Goal: Check status: Check status

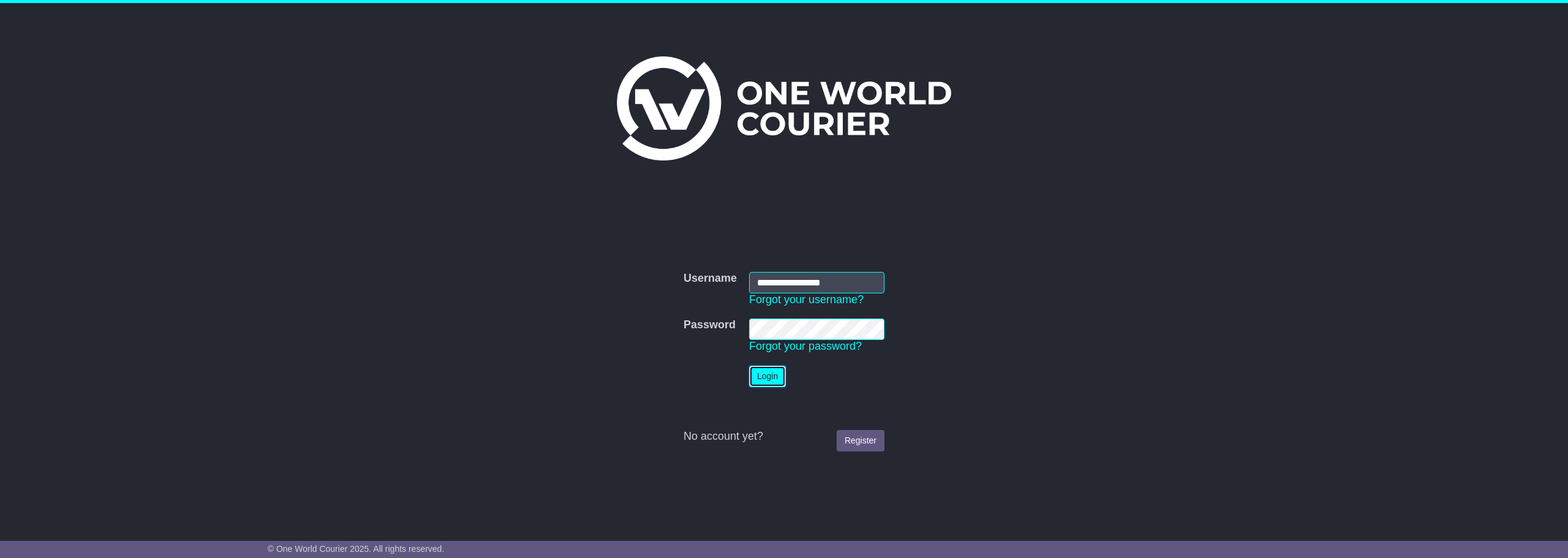
click at [778, 375] on button "Login" at bounding box center [767, 377] width 37 height 21
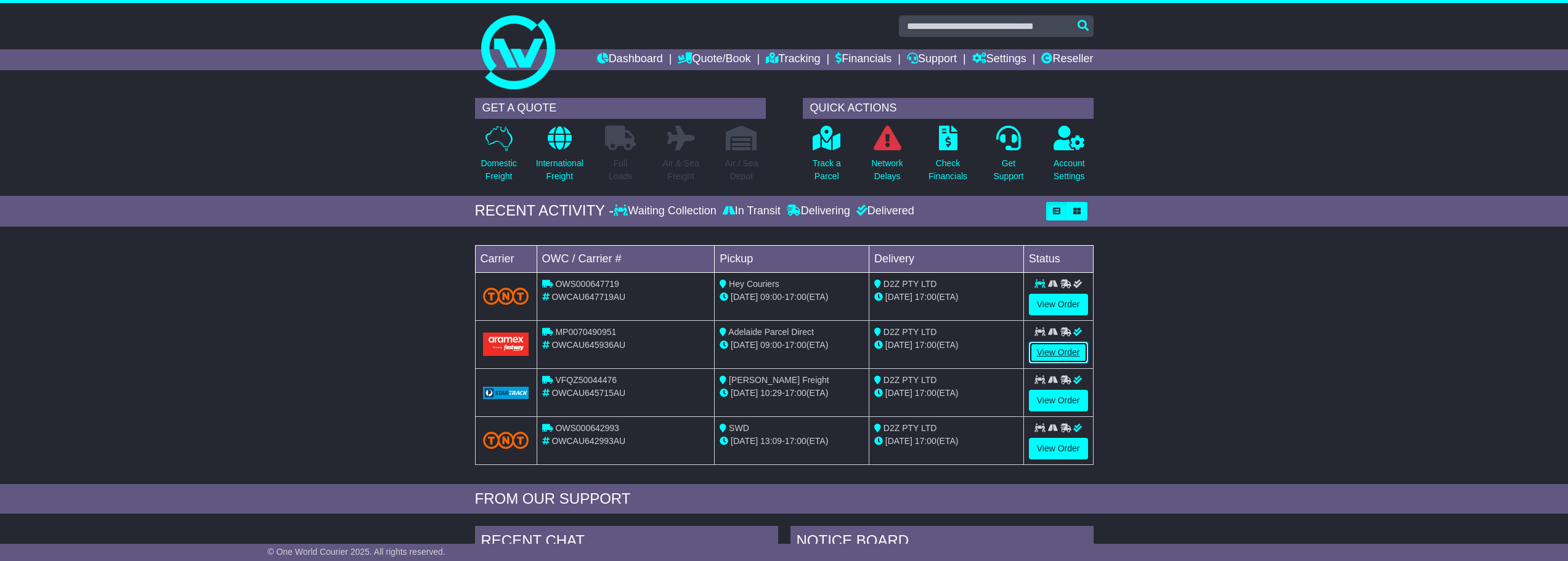
click at [1052, 346] on link "View Order" at bounding box center [1058, 352] width 59 height 22
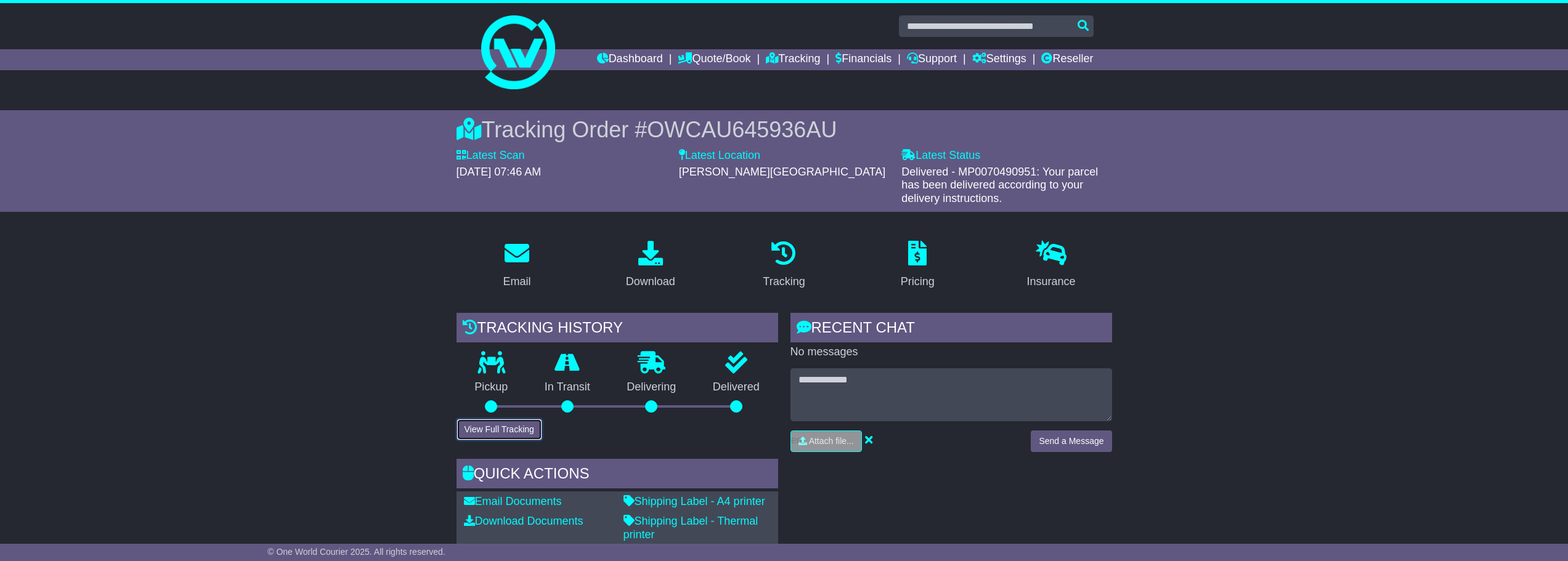
click at [498, 429] on button "View Full Tracking" at bounding box center [499, 429] width 85 height 22
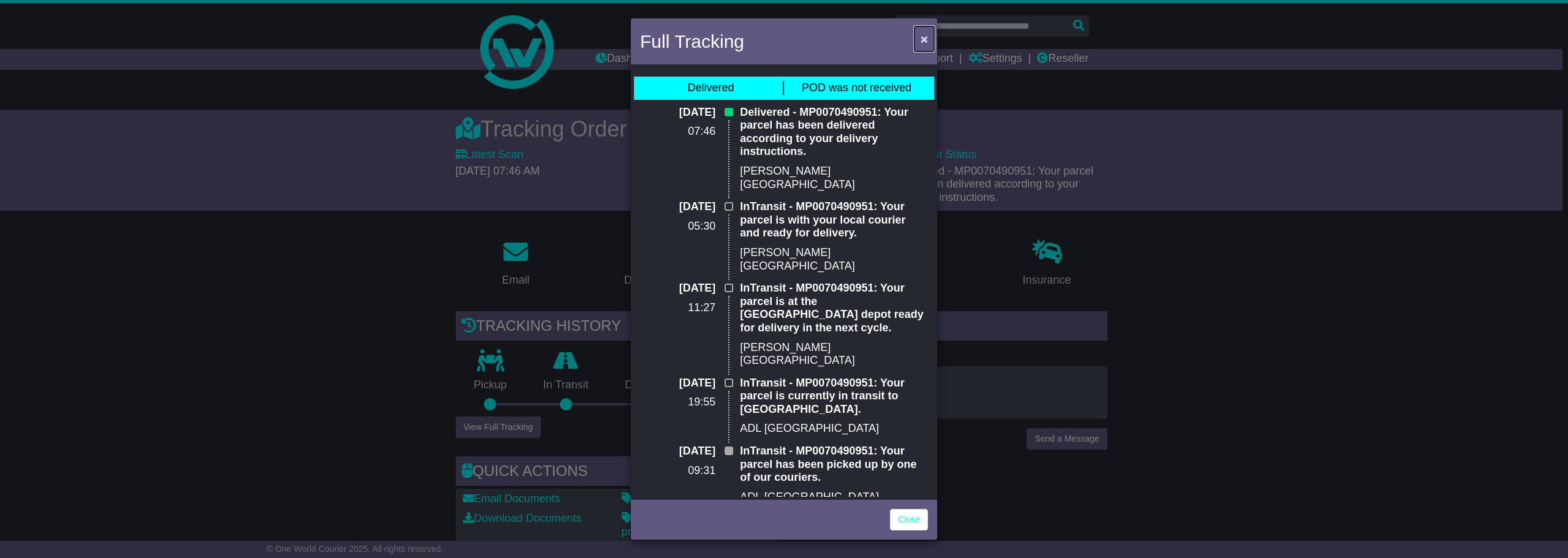
click at [925, 37] on span "×" at bounding box center [924, 39] width 8 height 14
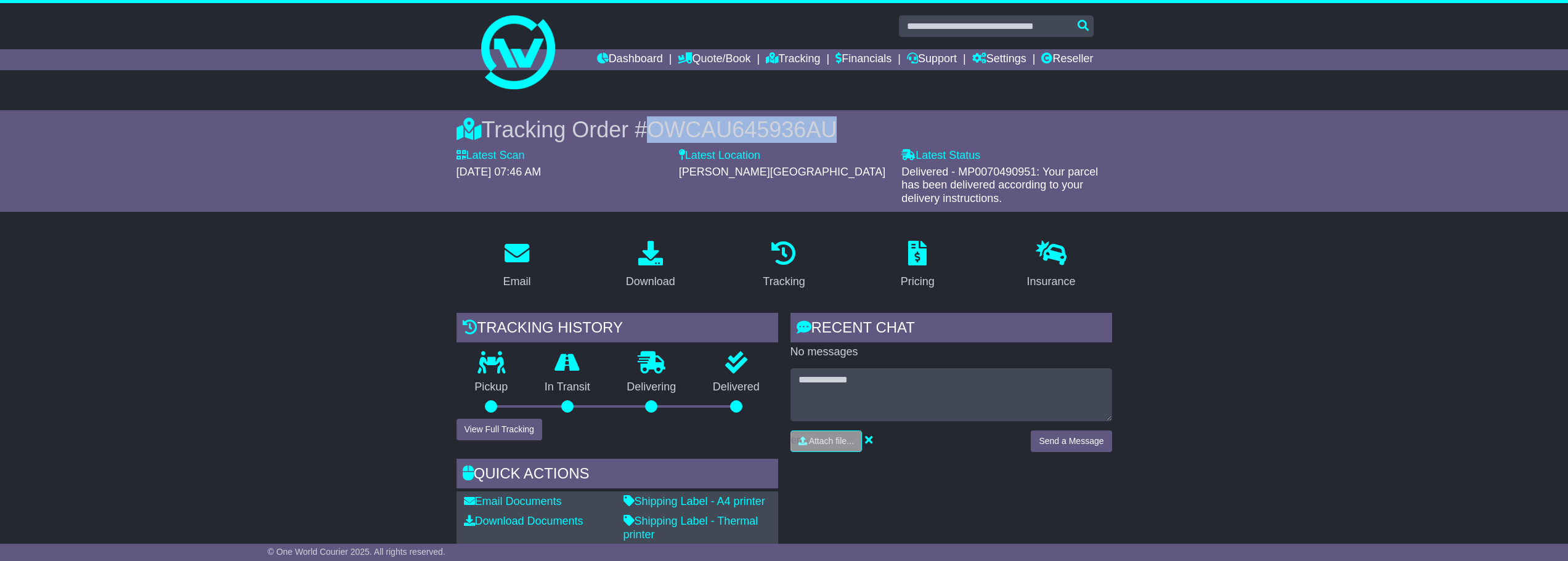
drag, startPoint x: 854, startPoint y: 121, endPoint x: 655, endPoint y: 119, distance: 199.0
click at [655, 119] on div "Tracking Order # OWCAU645936AU" at bounding box center [784, 129] width 655 height 26
copy span "OWCAU645936AU"
click at [622, 58] on link "Dashboard" at bounding box center [630, 59] width 66 height 21
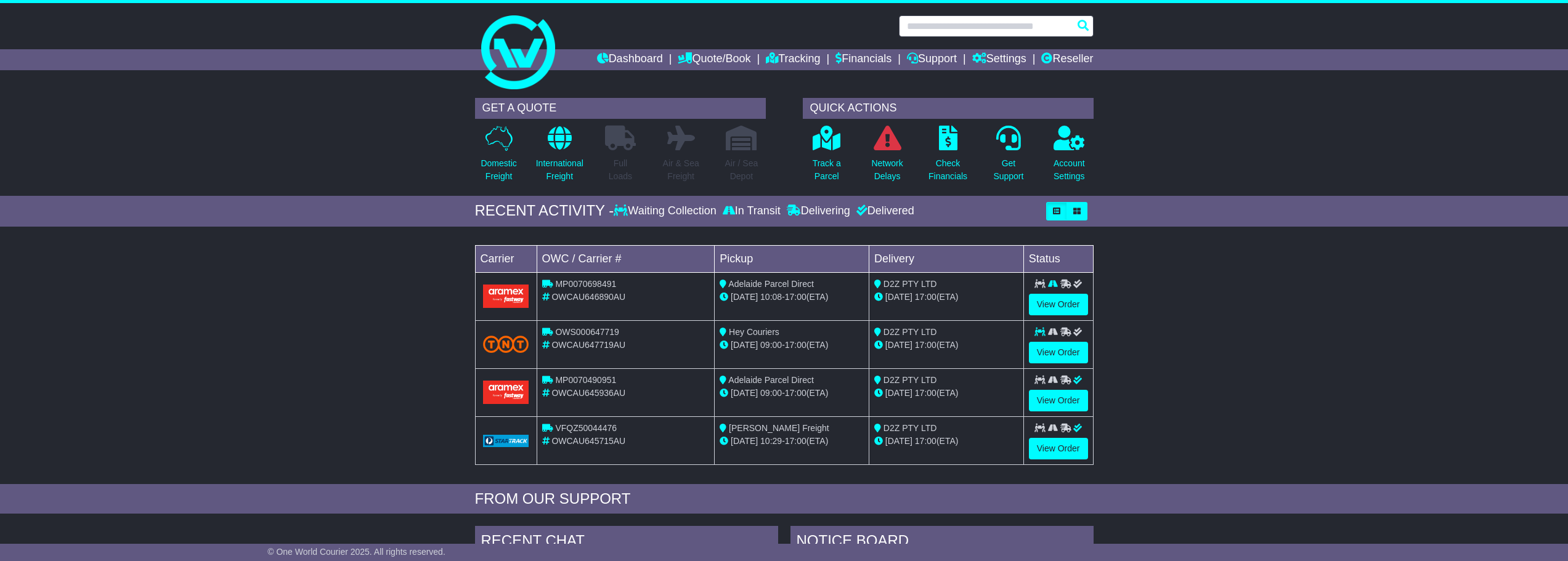
click at [972, 26] on input "text" at bounding box center [996, 26] width 195 height 22
paste input "**********"
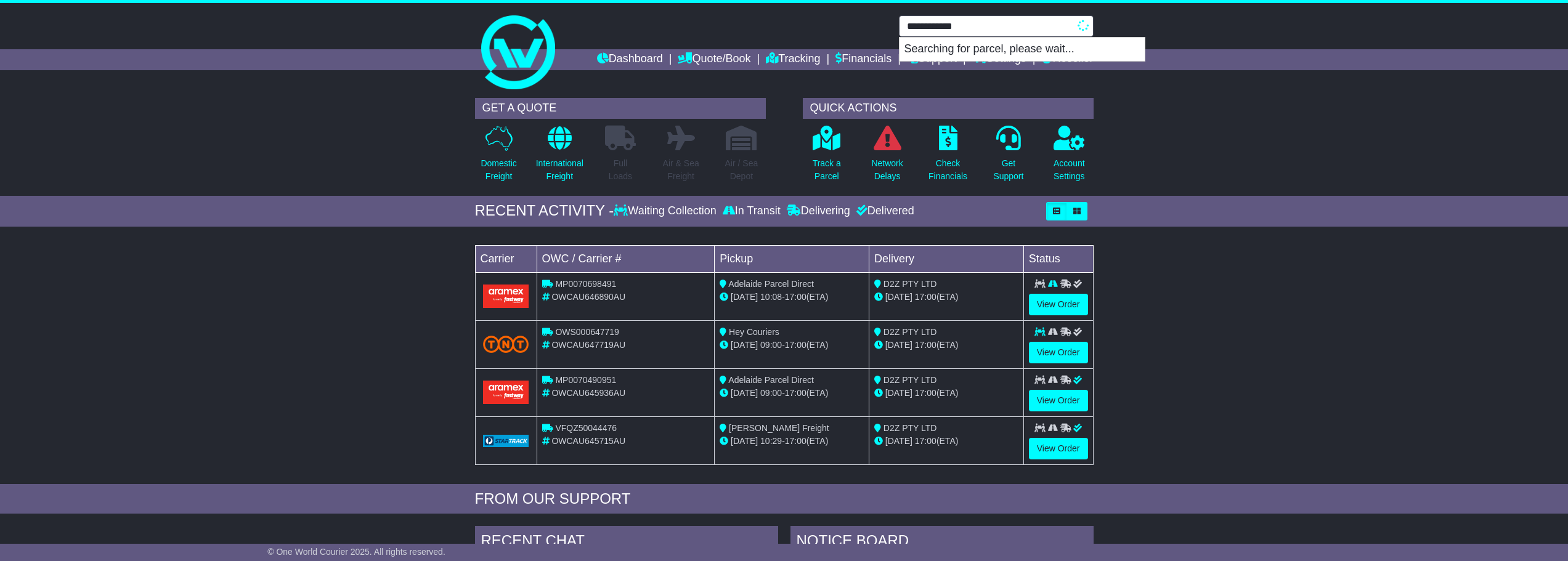
type input "**********"
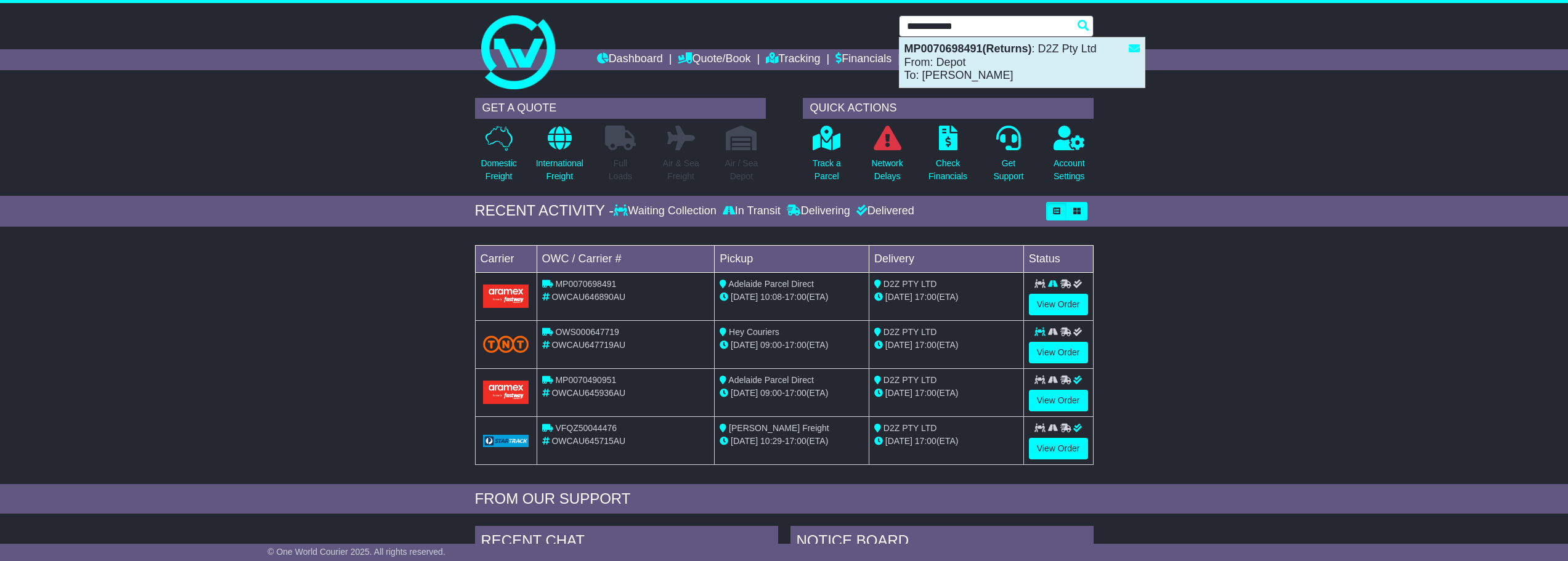
click at [980, 45] on strong "MP0070698491(Returns)" at bounding box center [968, 48] width 128 height 12
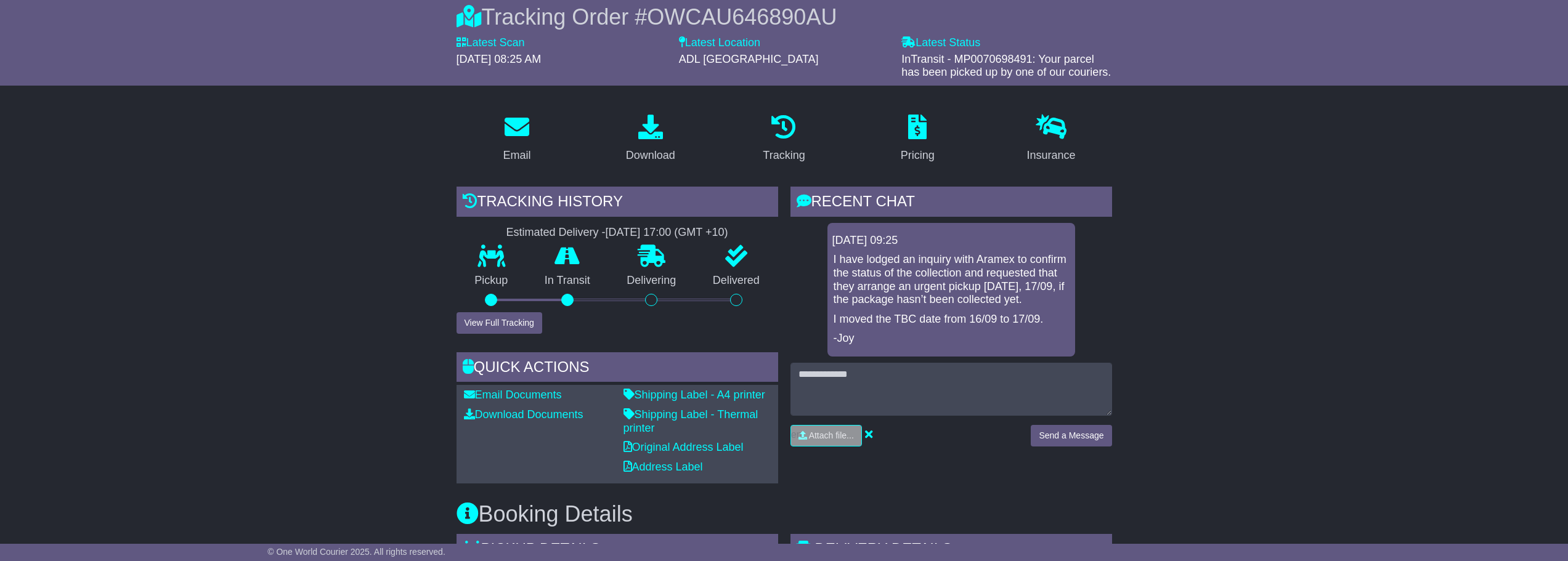
scroll to position [185, 0]
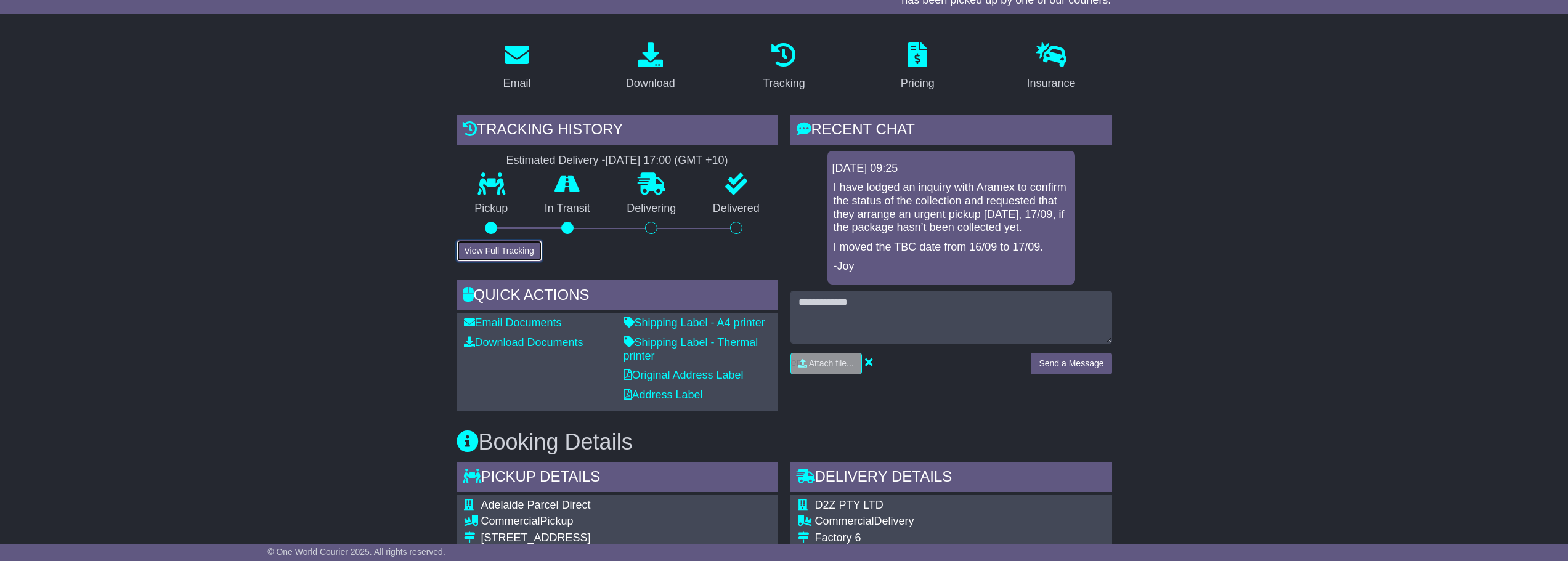
click at [524, 249] on button "View Full Tracking" at bounding box center [499, 251] width 85 height 22
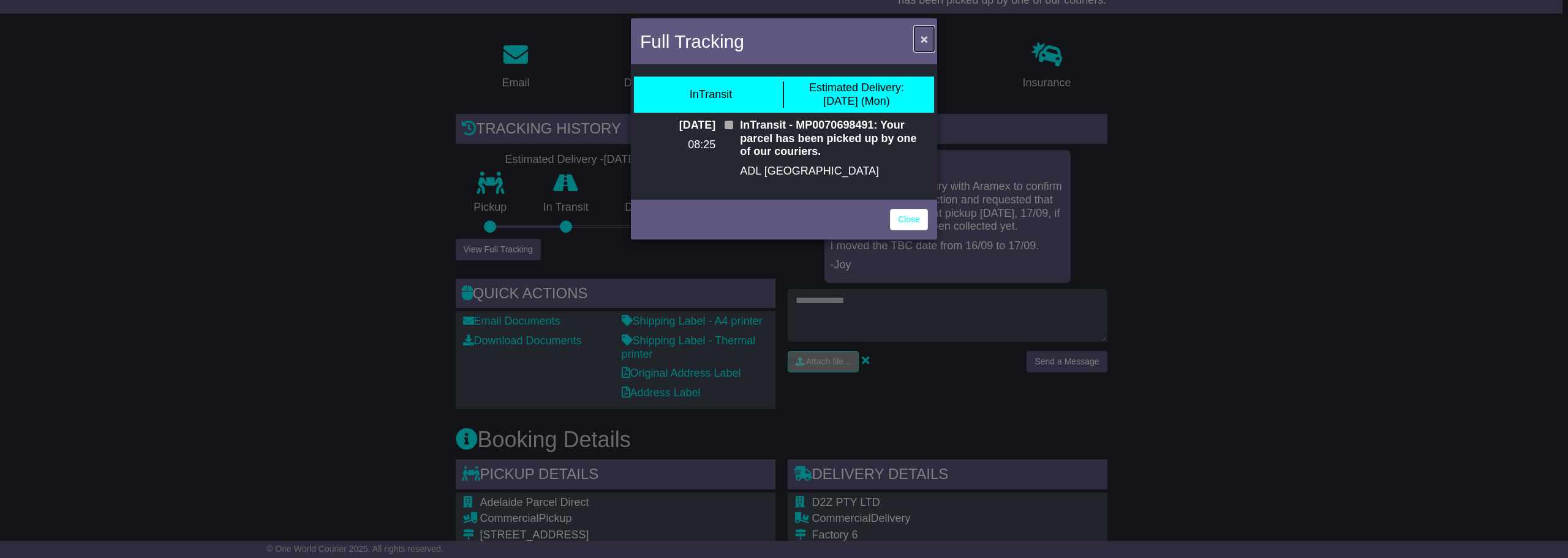
click at [924, 40] on span "×" at bounding box center [924, 39] width 8 height 14
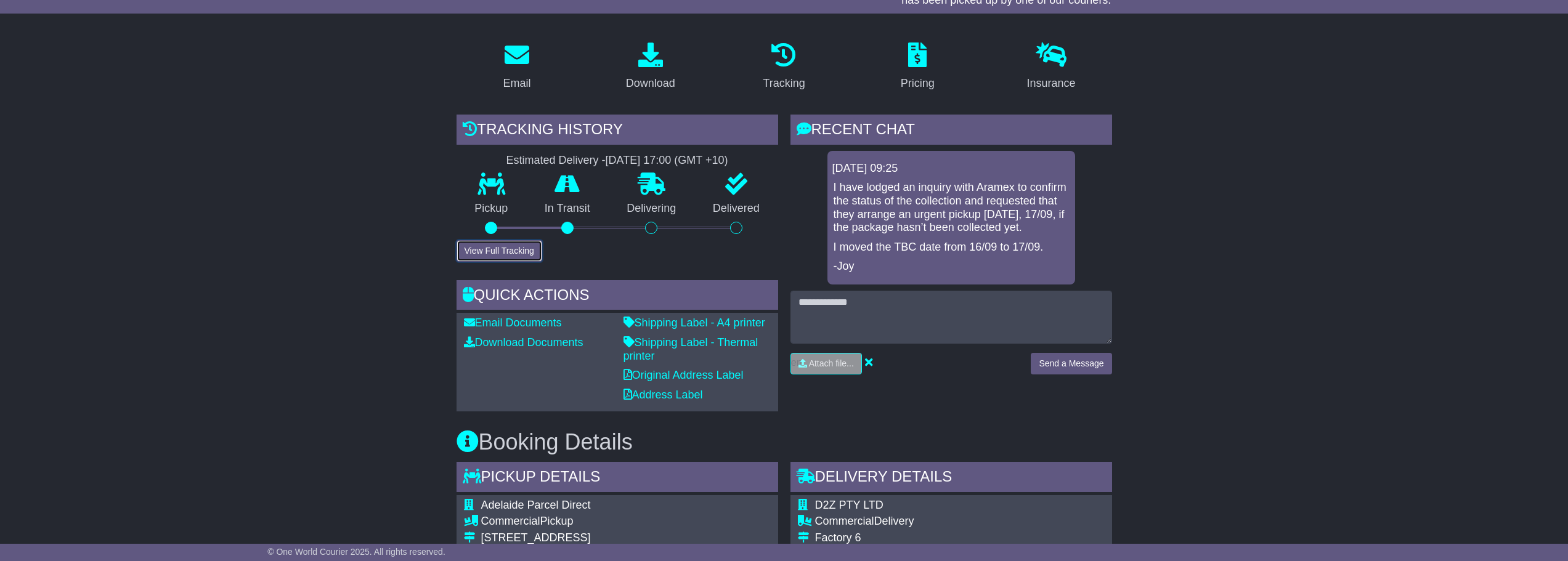
click at [506, 250] on button "View Full Tracking" at bounding box center [499, 251] width 85 height 22
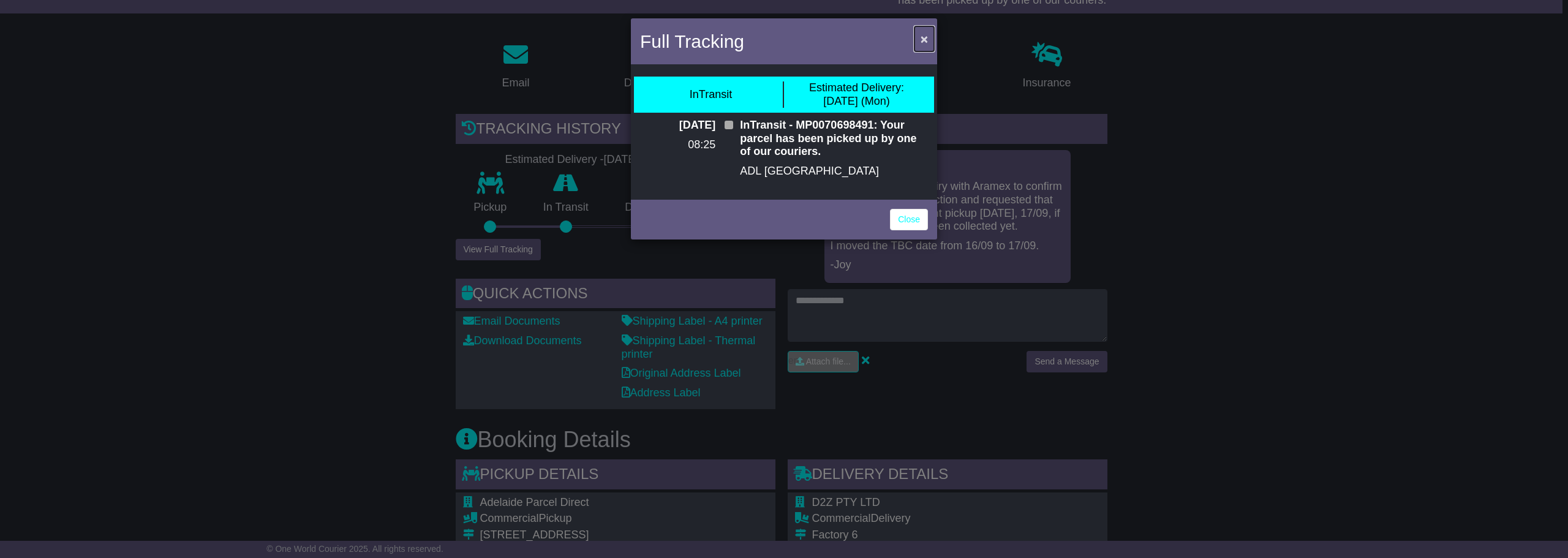
click at [926, 41] on span "×" at bounding box center [924, 39] width 8 height 14
